Goal: Navigation & Orientation: Find specific page/section

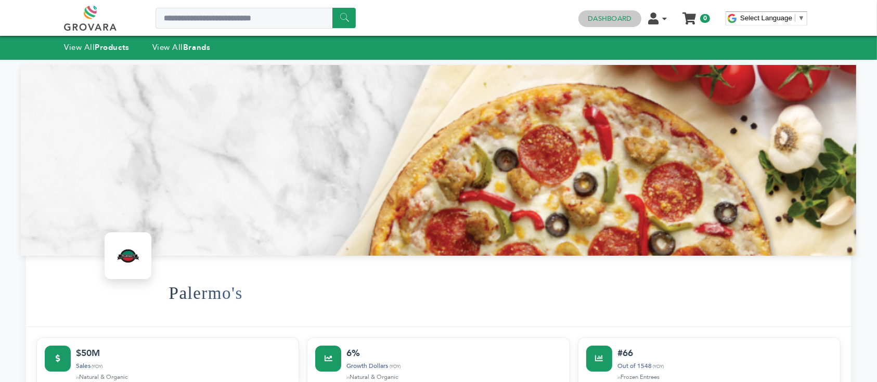
click at [587, 17] on h4 "Dashboard" at bounding box center [610, 18] width 62 height 17
click at [596, 17] on link "Dashboard" at bounding box center [610, 18] width 44 height 9
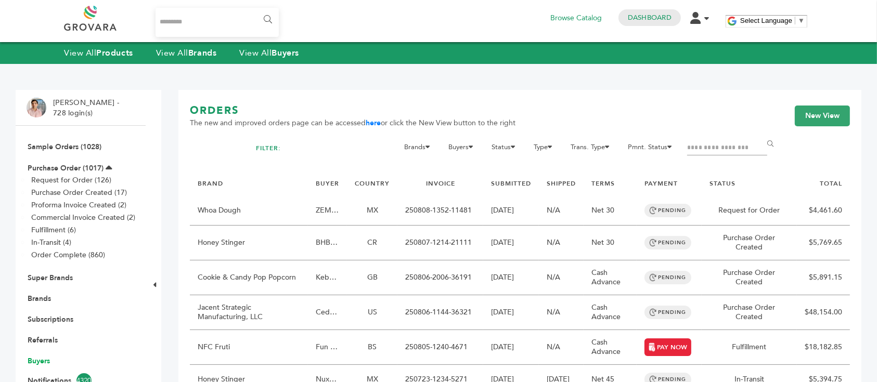
click at [43, 358] on link "Buyers" at bounding box center [39, 361] width 22 height 10
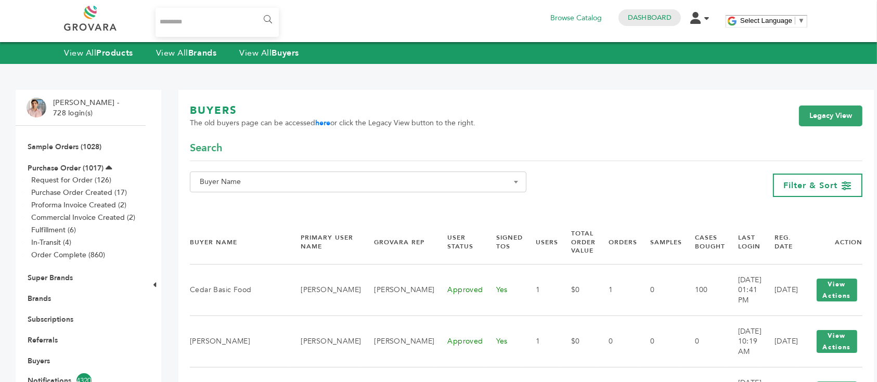
click at [444, 177] on span "Buyer Name" at bounding box center [358, 182] width 325 height 15
click at [418, 198] on input "Search" at bounding box center [354, 201] width 325 height 13
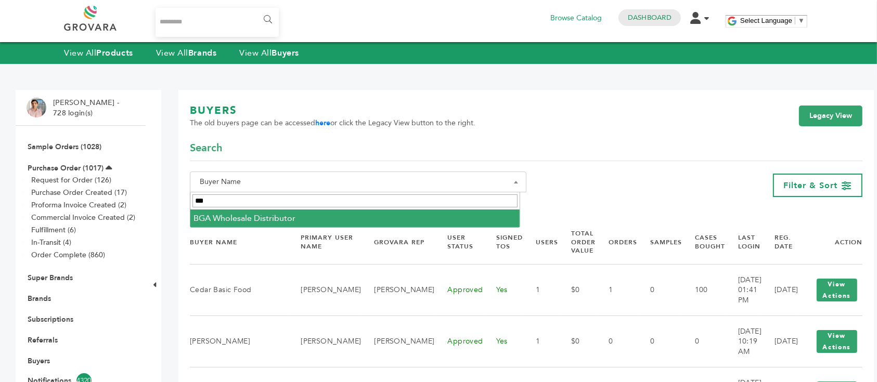
type input "***"
select select "**********"
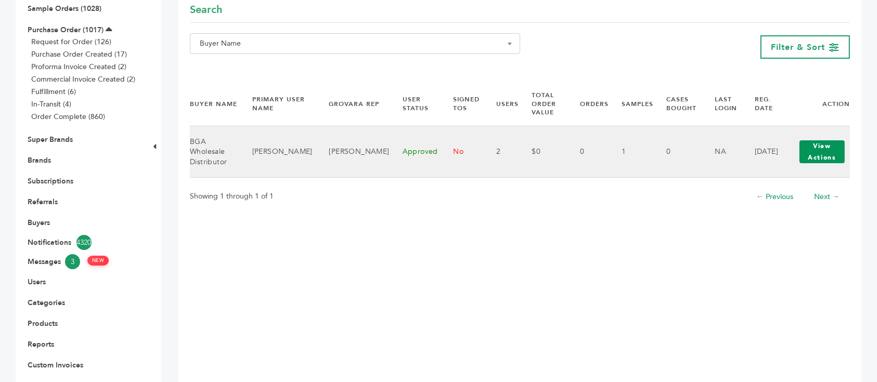
click at [812, 144] on button "View Actions" at bounding box center [822, 151] width 45 height 23
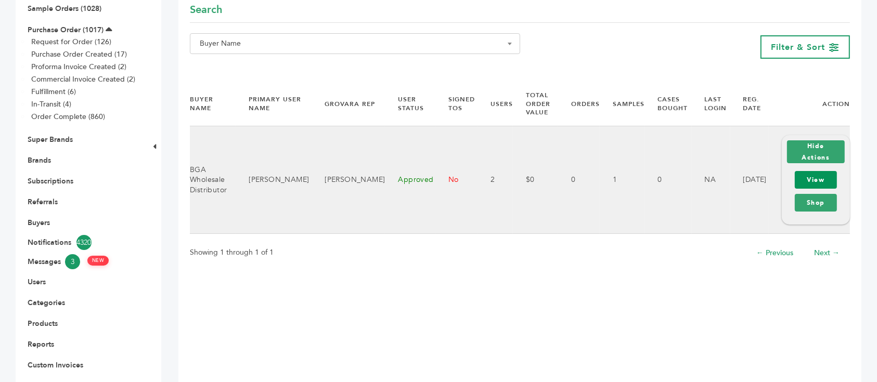
click at [820, 175] on link "View" at bounding box center [816, 180] width 42 height 18
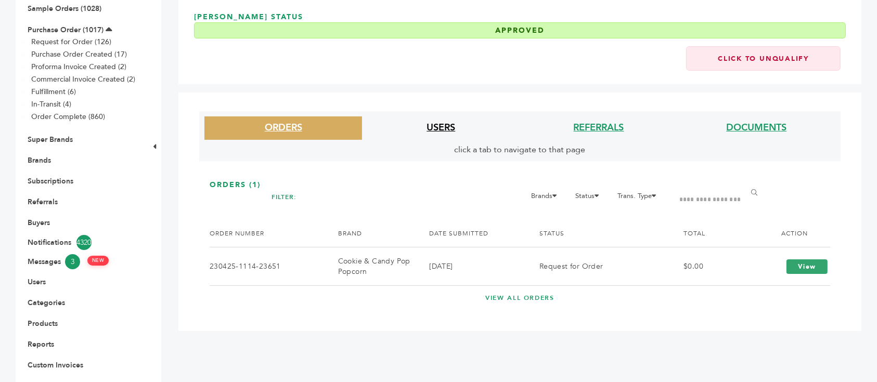
click at [440, 130] on link "USERS" at bounding box center [441, 127] width 29 height 13
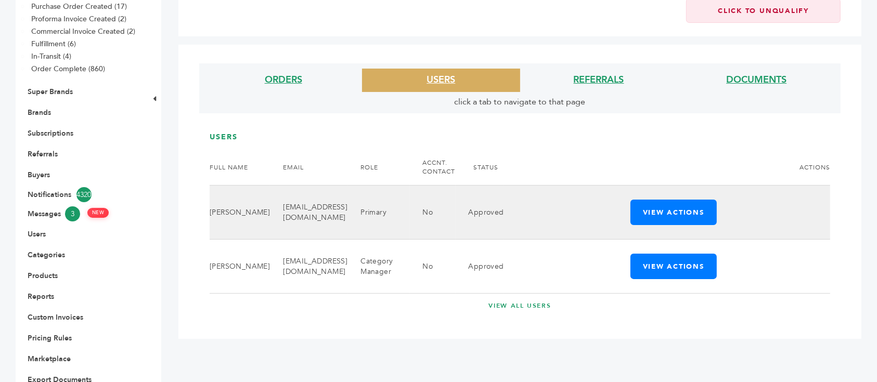
scroll to position [208, 0]
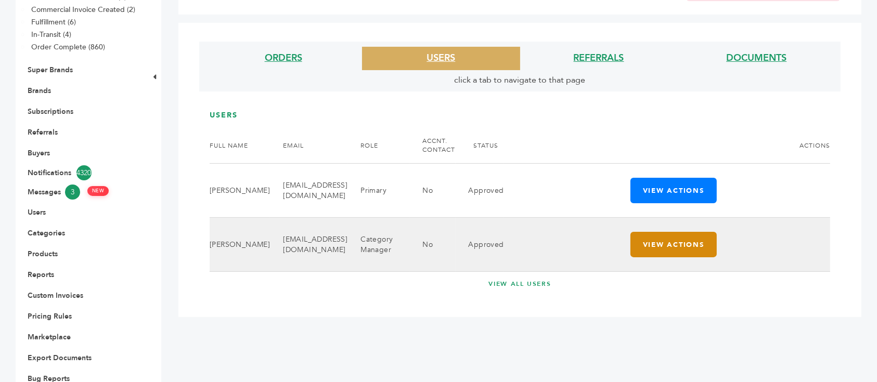
click at [683, 243] on button "View Actions" at bounding box center [674, 244] width 86 height 25
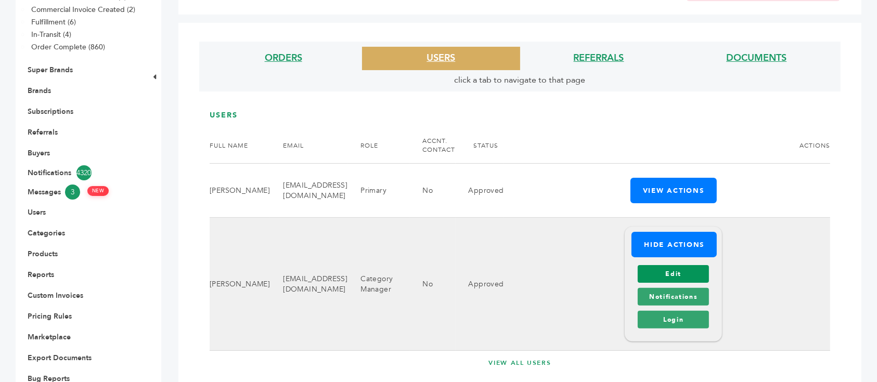
click at [670, 278] on link "Edit" at bounding box center [673, 274] width 71 height 18
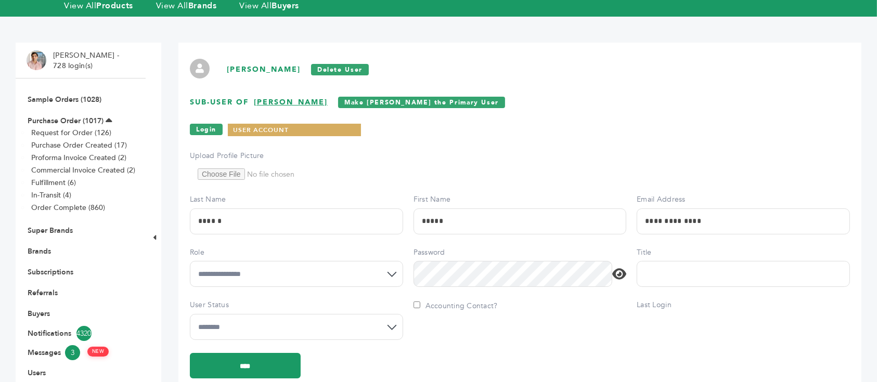
scroll to position [69, 0]
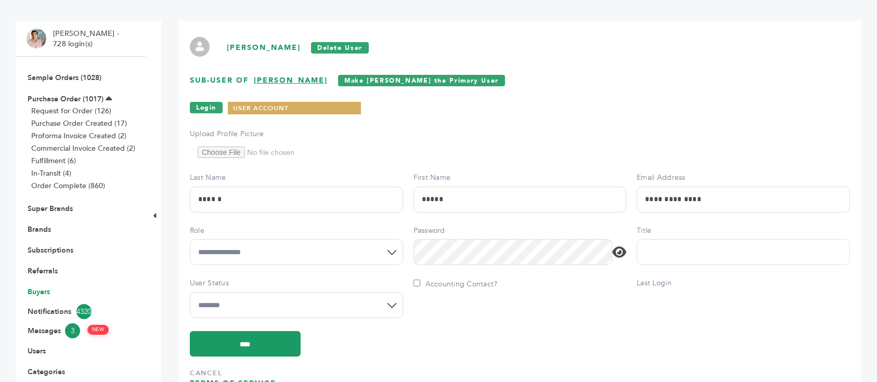
click at [45, 288] on link "Buyers" at bounding box center [39, 292] width 22 height 10
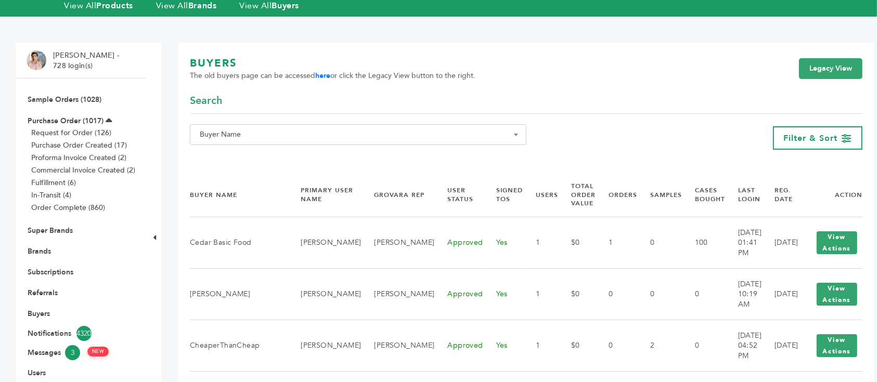
scroll to position [69, 0]
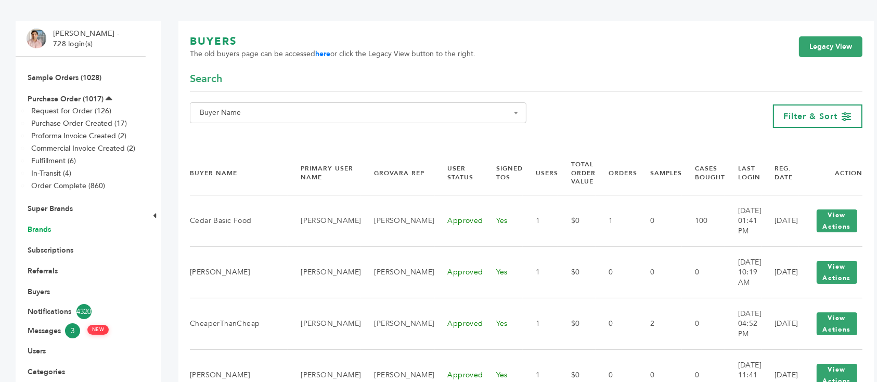
click at [42, 227] on link "Brands" at bounding box center [39, 230] width 23 height 10
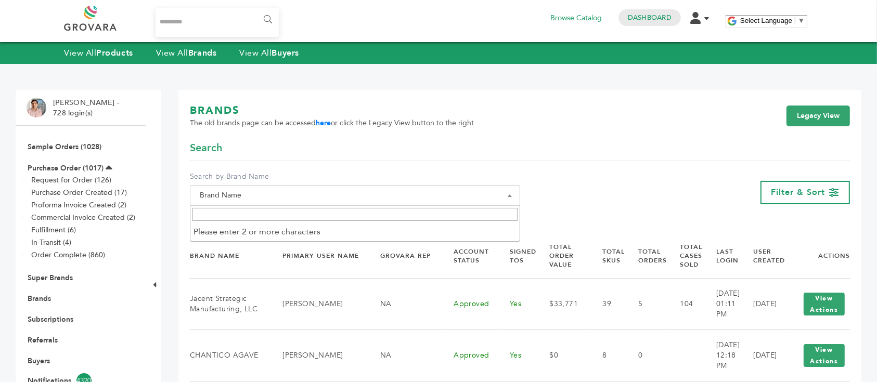
click at [266, 191] on span "Brand Name" at bounding box center [355, 195] width 319 height 15
click at [285, 216] on input "Search" at bounding box center [354, 214] width 325 height 13
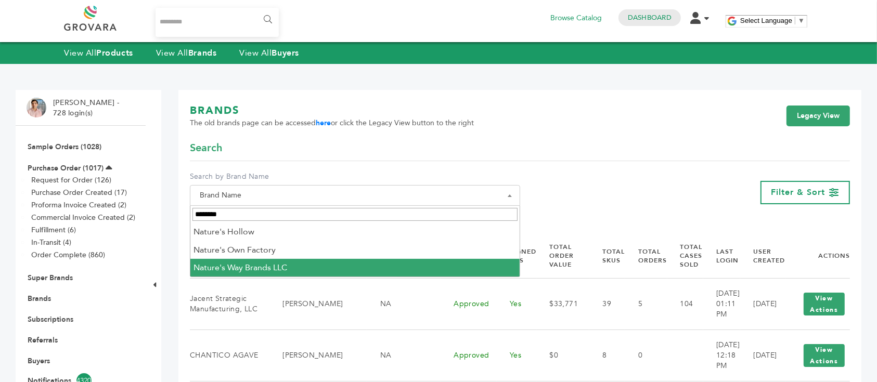
type input "********"
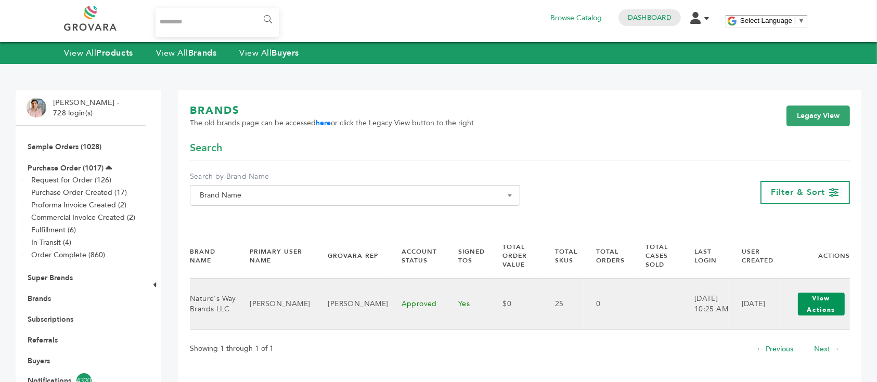
click at [811, 302] on button "View Actions" at bounding box center [821, 304] width 47 height 23
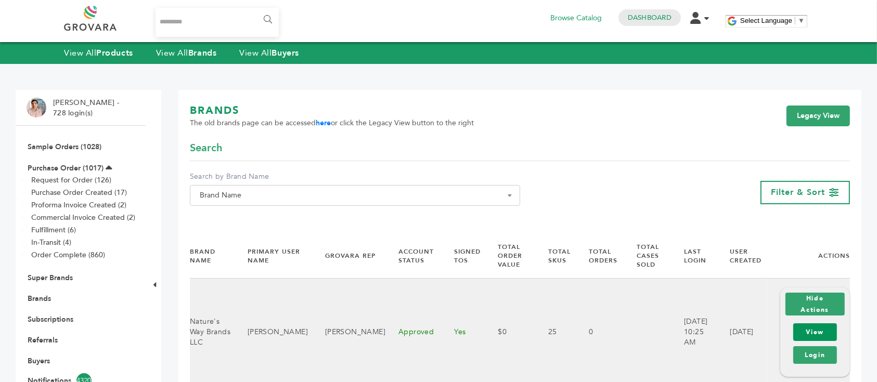
click at [818, 330] on link "View" at bounding box center [815, 333] width 44 height 18
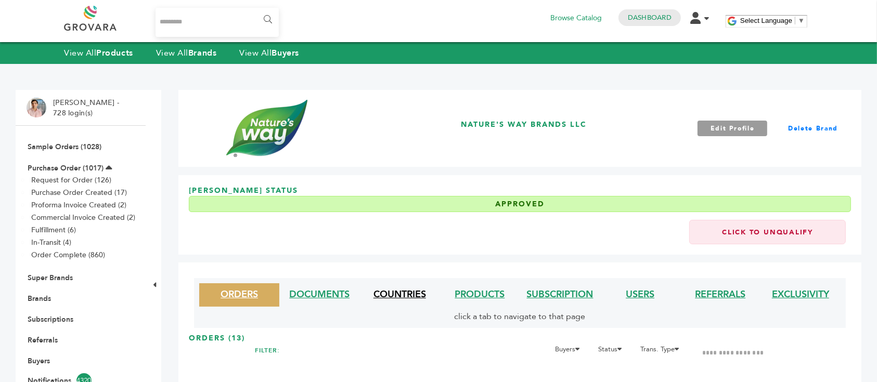
click at [388, 298] on link "COUNTRIES" at bounding box center [400, 294] width 53 height 13
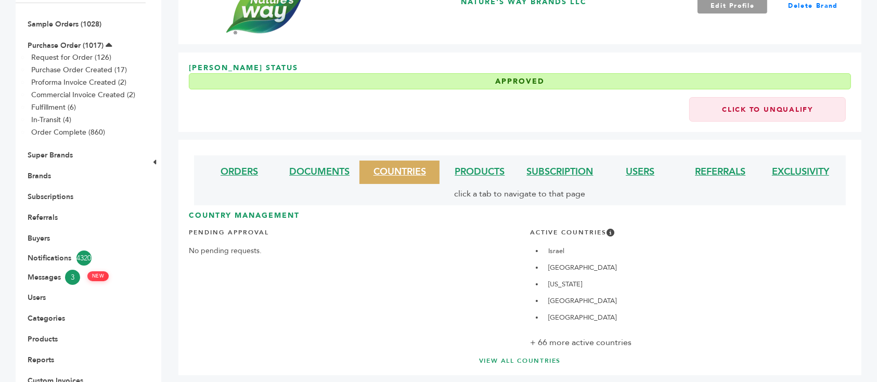
scroll to position [208, 0]
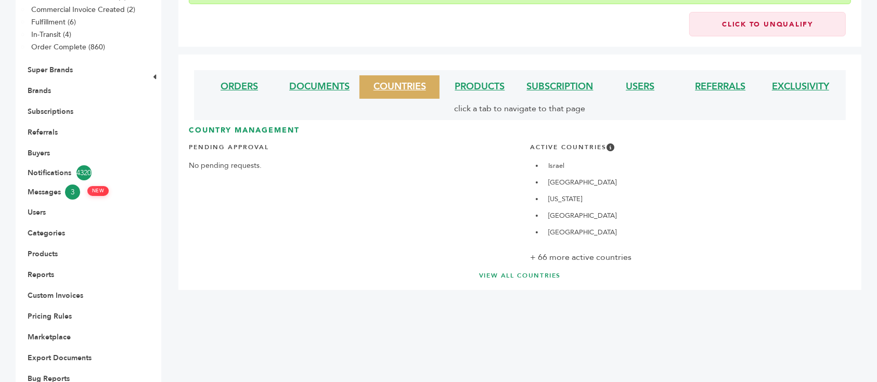
click at [556, 273] on link "VIEW ALL COUNTRIES" at bounding box center [520, 276] width 621 height 9
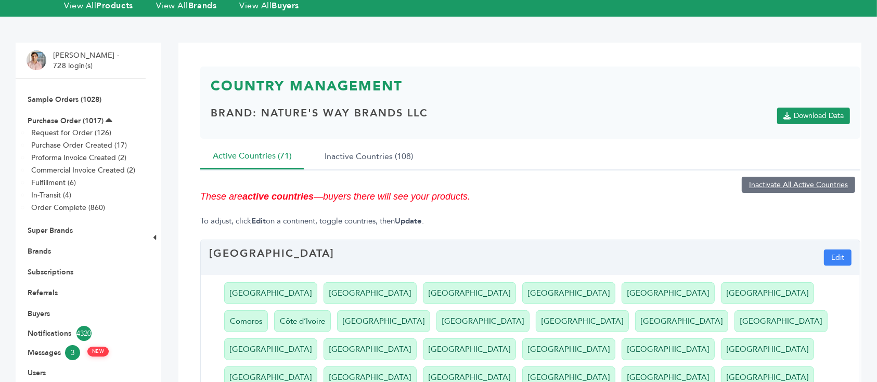
scroll to position [69, 0]
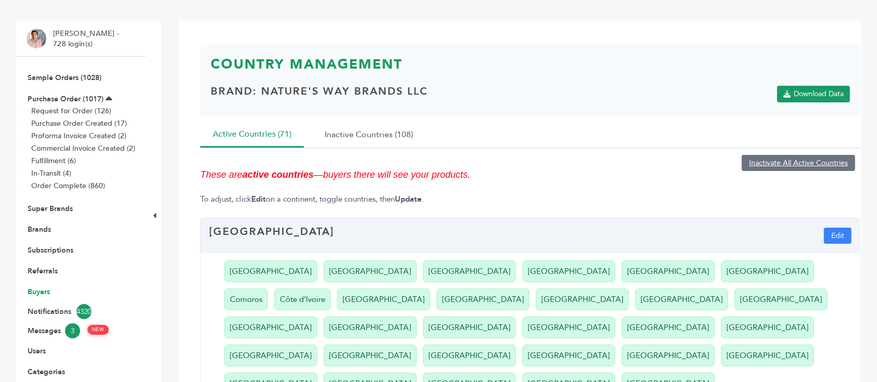
click at [40, 292] on link "Buyers" at bounding box center [39, 292] width 22 height 10
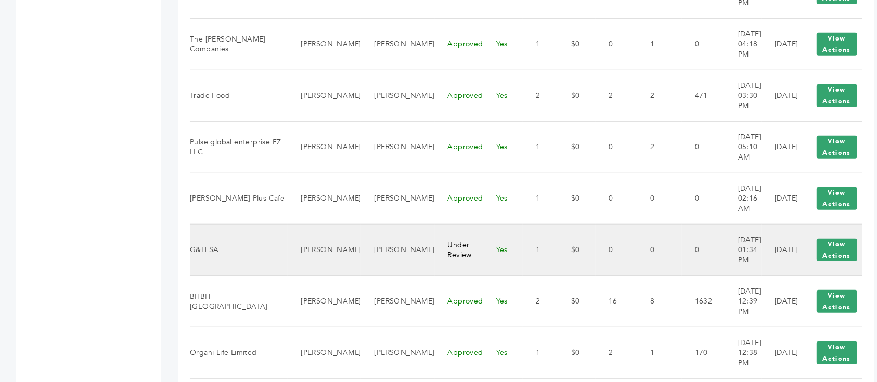
scroll to position [1041, 0]
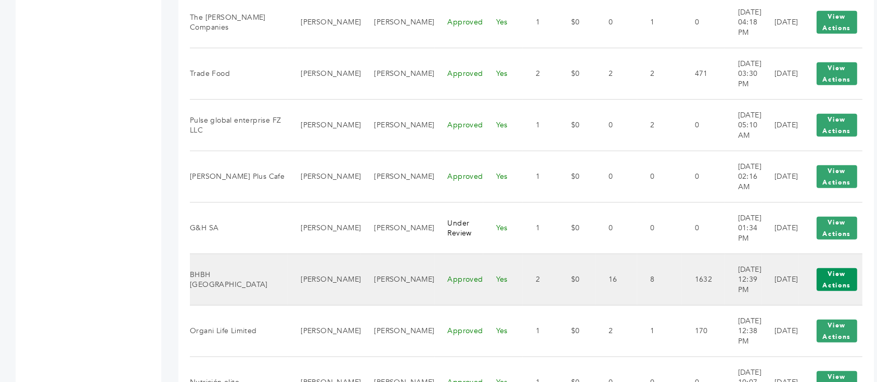
click at [825, 271] on button "View Actions" at bounding box center [837, 279] width 41 height 23
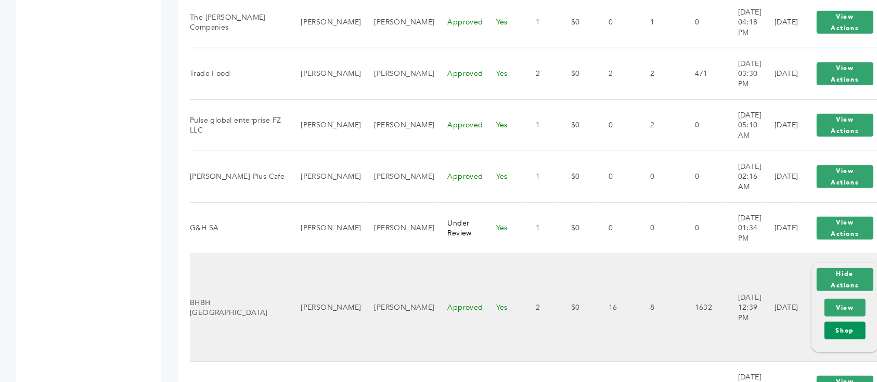
click at [825, 329] on link "Shop" at bounding box center [846, 331] width 42 height 18
